Goal: Task Accomplishment & Management: Manage account settings

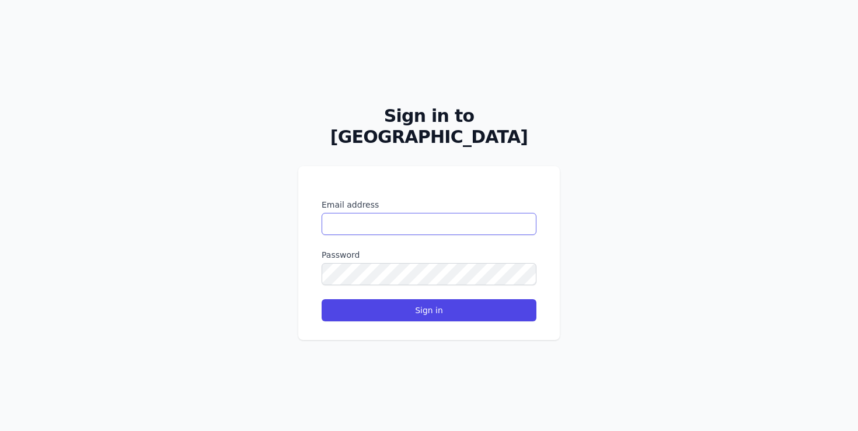
click at [427, 214] on input "Email address" at bounding box center [429, 224] width 215 height 22
paste input "**********"
type input "**********"
click at [489, 213] on input "**********" at bounding box center [429, 224] width 215 height 22
click at [322, 300] on button "Sign in" at bounding box center [429, 311] width 215 height 22
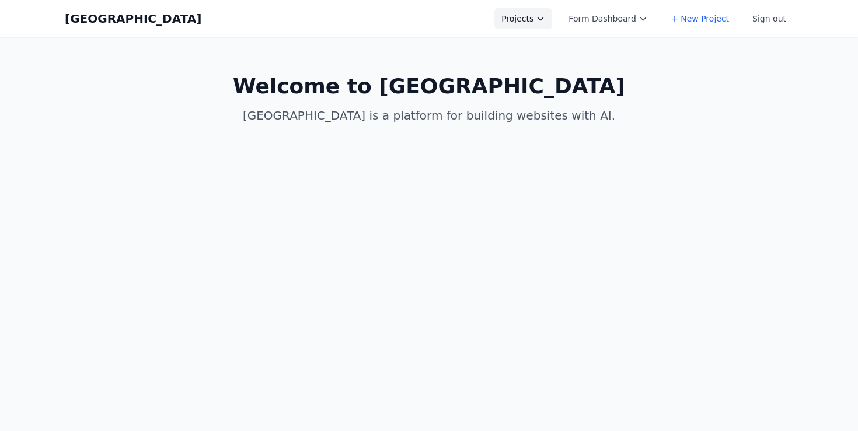
click at [543, 20] on button "Projects" at bounding box center [523, 18] width 58 height 21
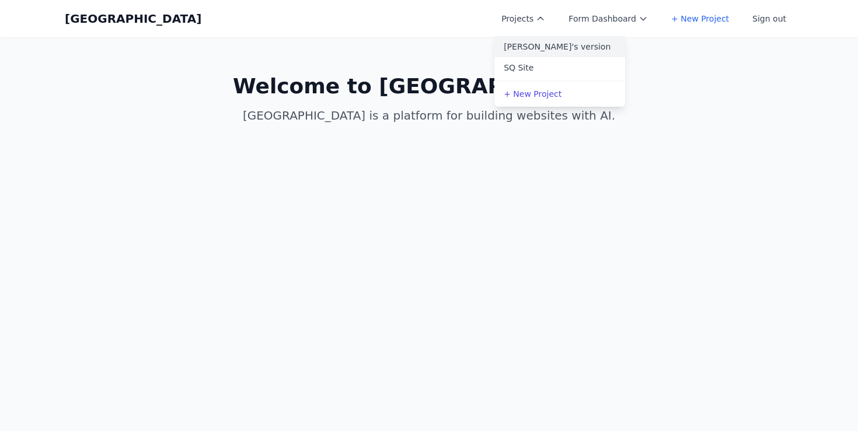
click at [545, 51] on link "[PERSON_NAME]'s version" at bounding box center [559, 46] width 131 height 21
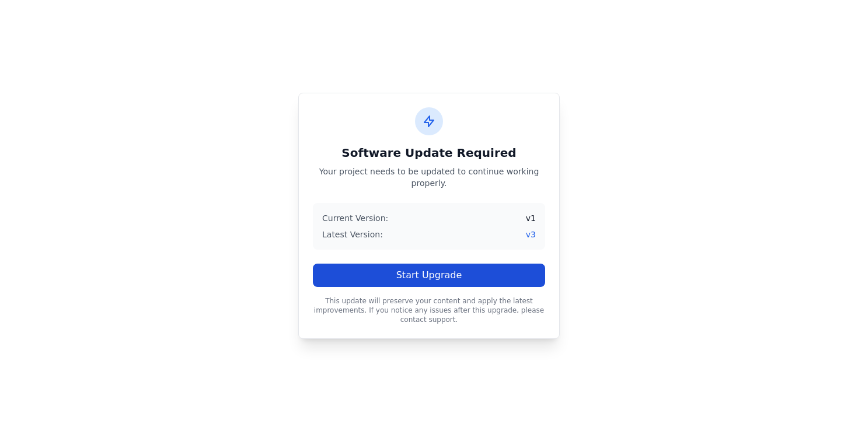
click at [449, 277] on button "Start Upgrade" at bounding box center [429, 275] width 232 height 23
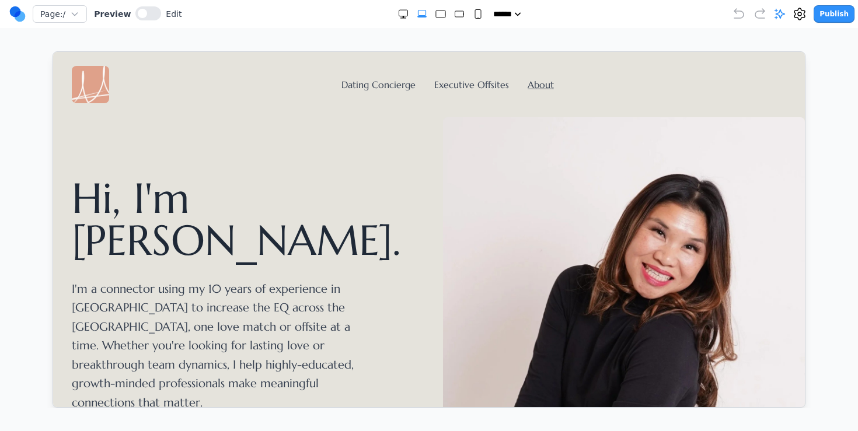
click at [402, 65] on div "Dating Concierge Executive Offsites About" at bounding box center [428, 83] width 715 height 37
click at [391, 83] on link "Dating Concierge" at bounding box center [378, 84] width 74 height 12
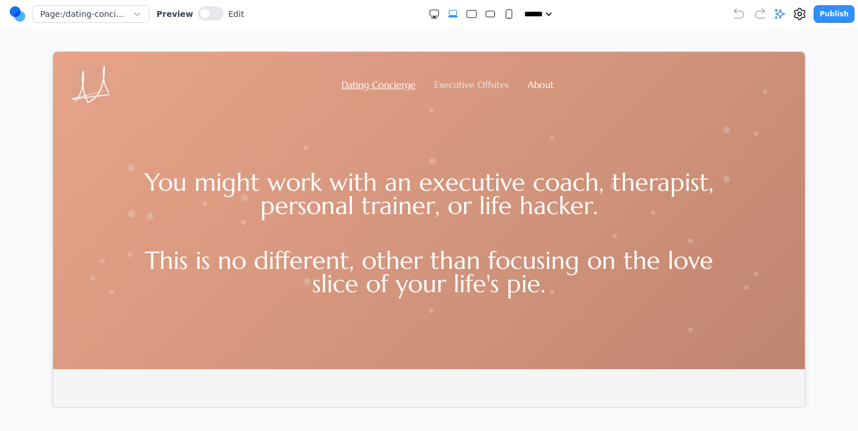
click at [471, 83] on link "Executive Offsites" at bounding box center [471, 84] width 75 height 12
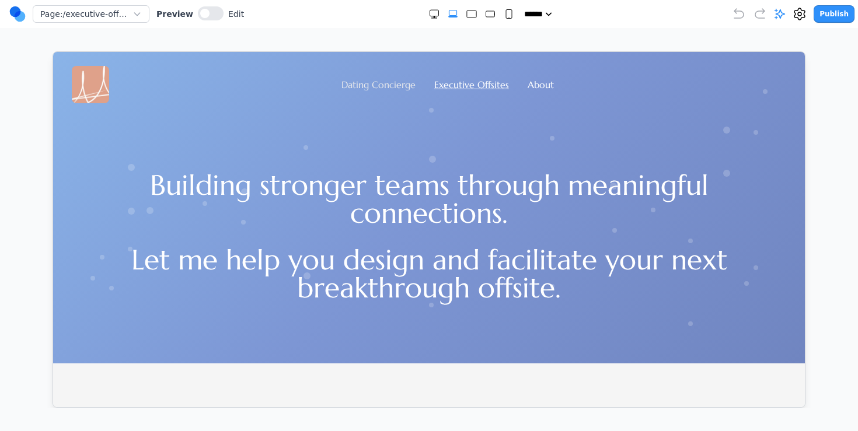
click at [382, 86] on link "Dating Concierge" at bounding box center [378, 84] width 74 height 12
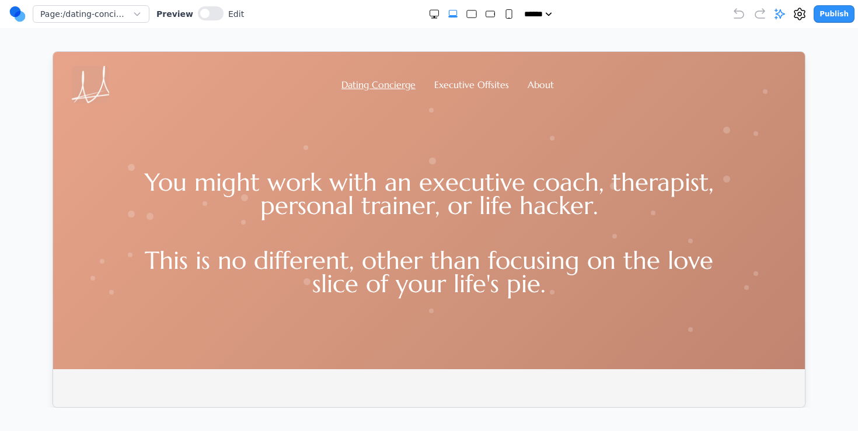
click at [95, 89] on img at bounding box center [89, 83] width 37 height 37
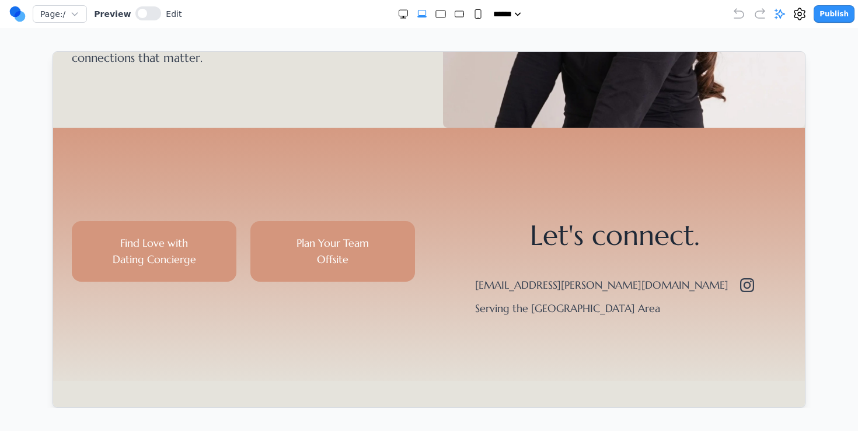
scroll to position [664, 0]
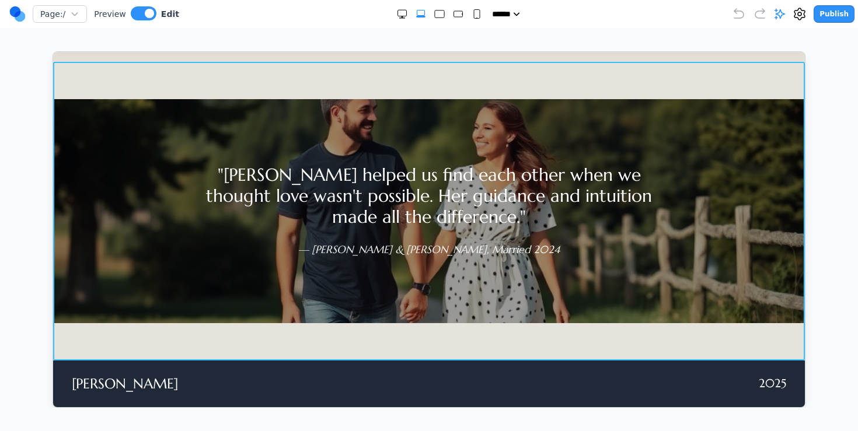
click at [556, 85] on section ""Whitnie helped us find each other when we thought love wasn't possible. Her gu…" at bounding box center [429, 210] width 752 height 299
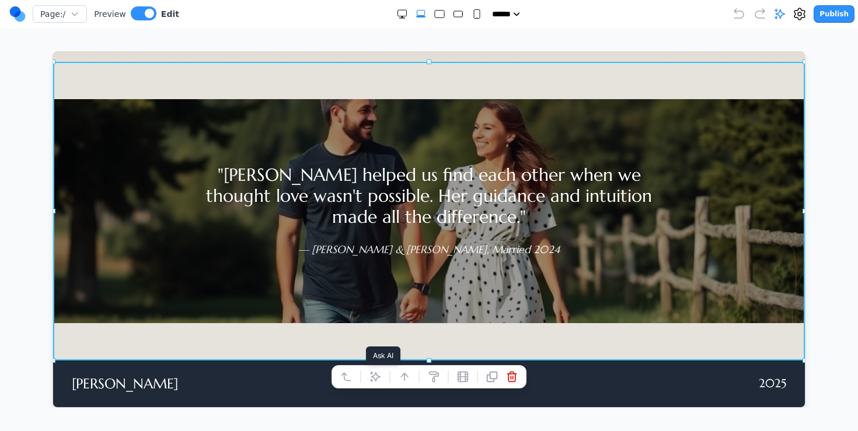
click at [376, 378] on icon at bounding box center [375, 377] width 10 height 10
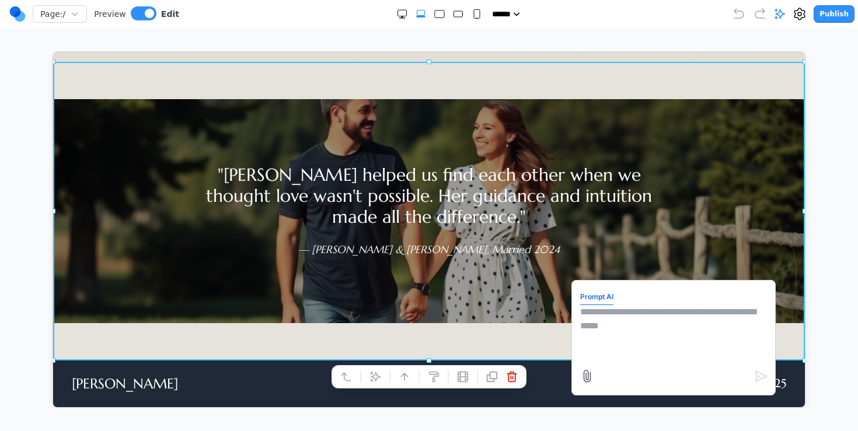
click at [597, 340] on textarea at bounding box center [673, 334] width 187 height 58
type textarea "**********"
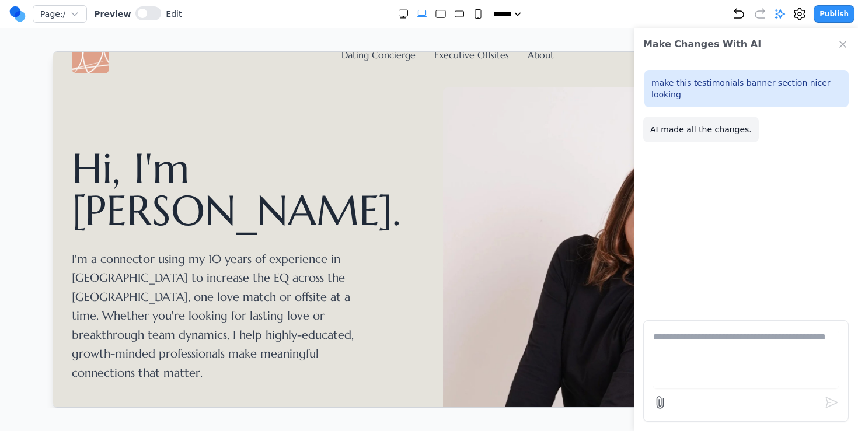
scroll to position [0, 0]
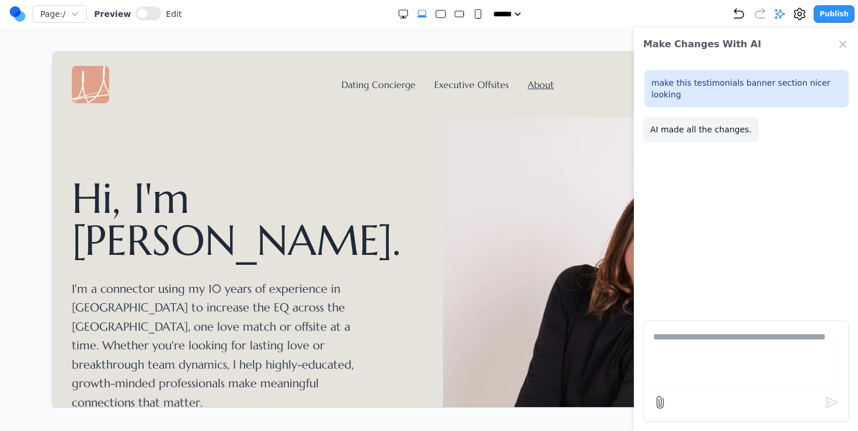
click at [841, 47] on icon "Close Chat" at bounding box center [843, 45] width 12 height 12
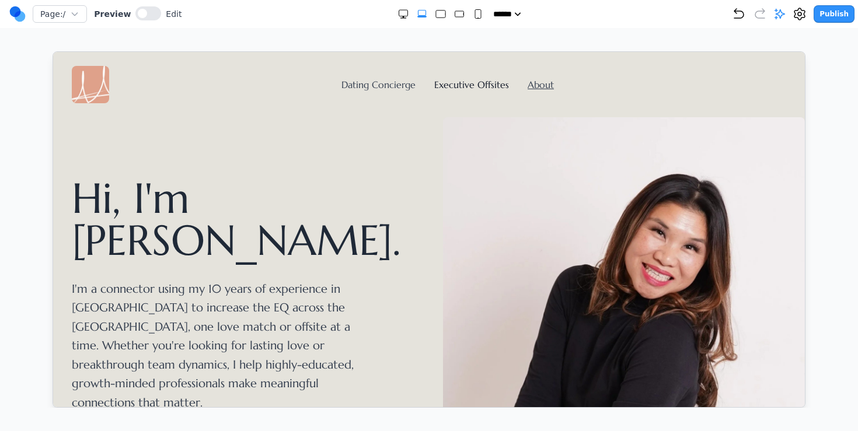
click at [471, 82] on link "Executive Offsites" at bounding box center [471, 84] width 75 height 12
